Goal: Task Accomplishment & Management: Manage account settings

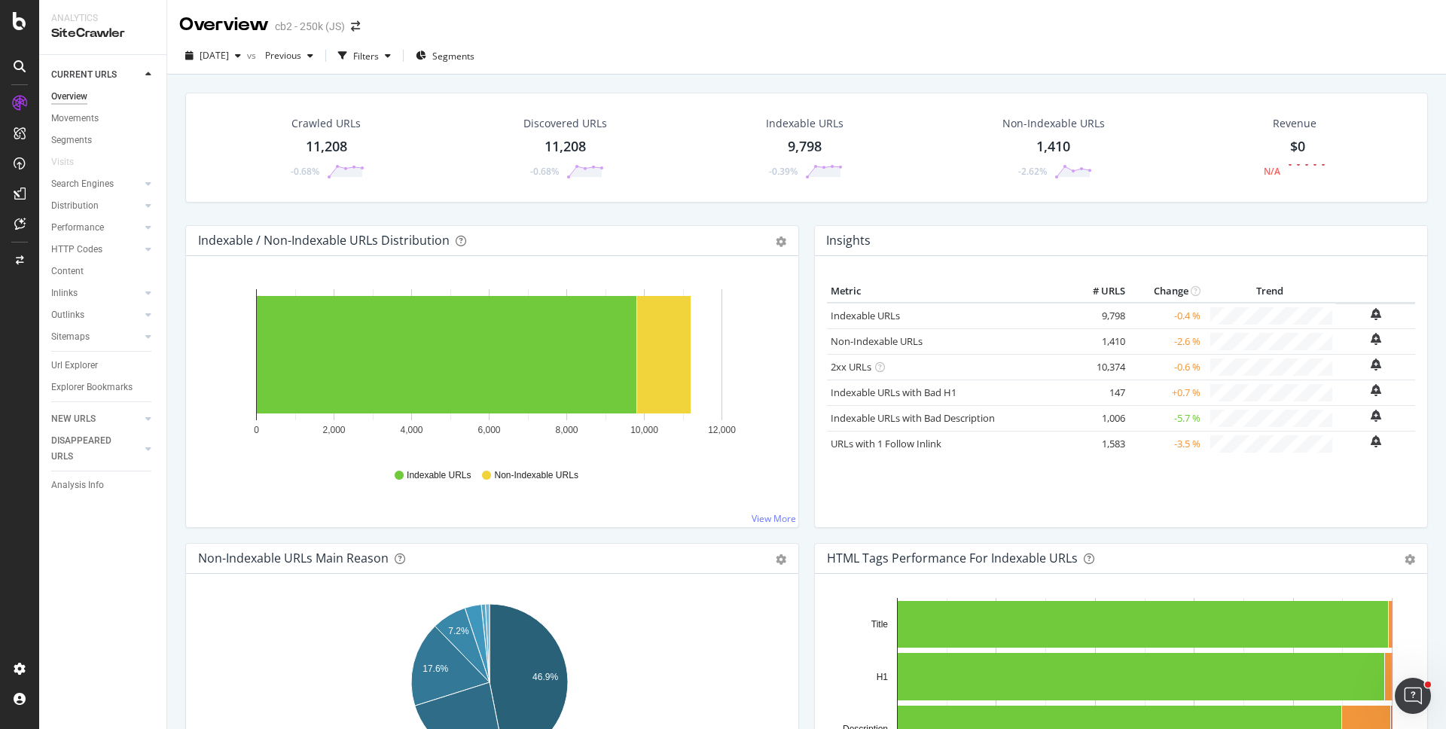
click at [66, 623] on div "CURRENT URLS Overview Movements Segments Visits Search Engines Top Charts Segme…" at bounding box center [102, 392] width 127 height 674
click at [82, 631] on div "CURRENT URLS Overview Movements Segments Visits Search Engines Top Charts Segme…" at bounding box center [102, 392] width 127 height 674
click at [96, 625] on div "Crawl Manager" at bounding box center [137, 626] width 180 height 12
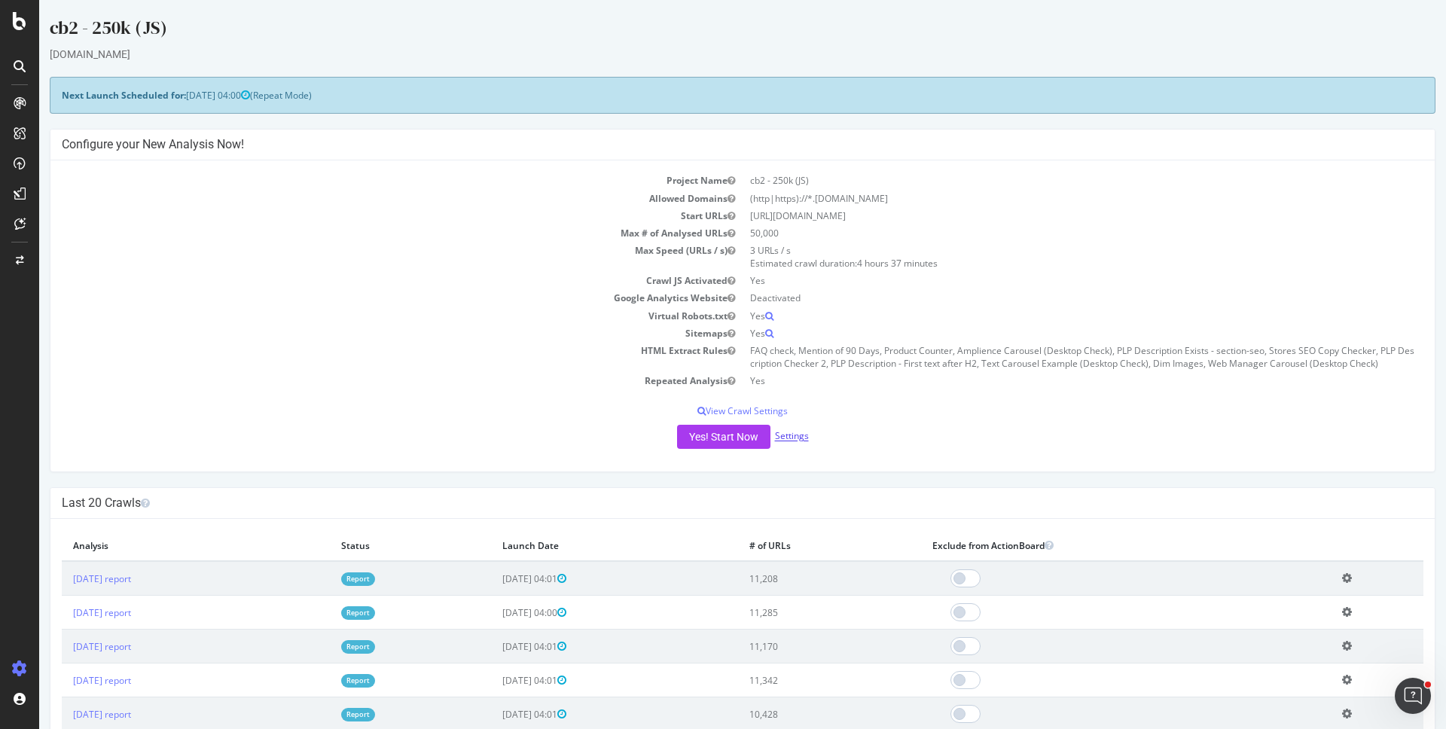
click at [785, 435] on link "Settings" at bounding box center [792, 436] width 34 height 13
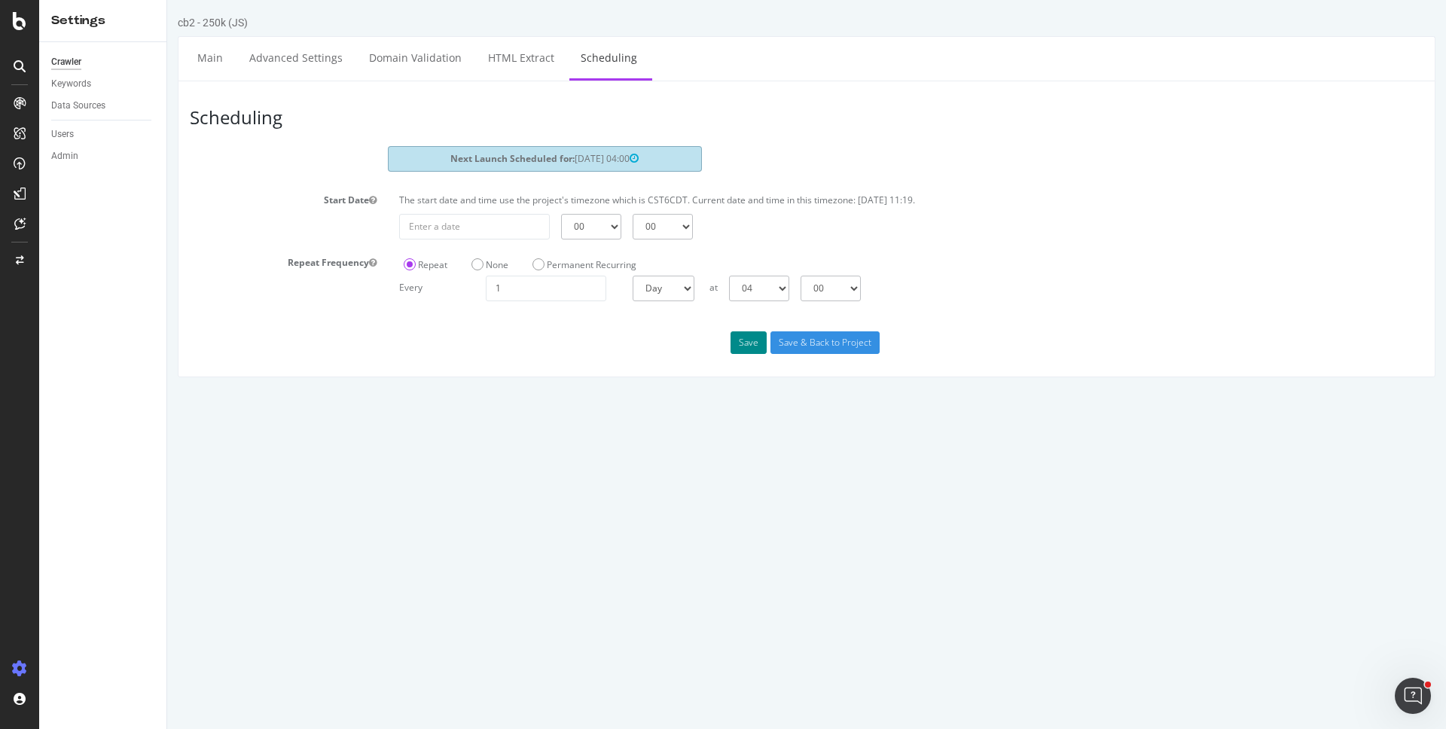
click at [741, 339] on button "Save" at bounding box center [749, 342] width 36 height 23
